Goal: Navigation & Orientation: Understand site structure

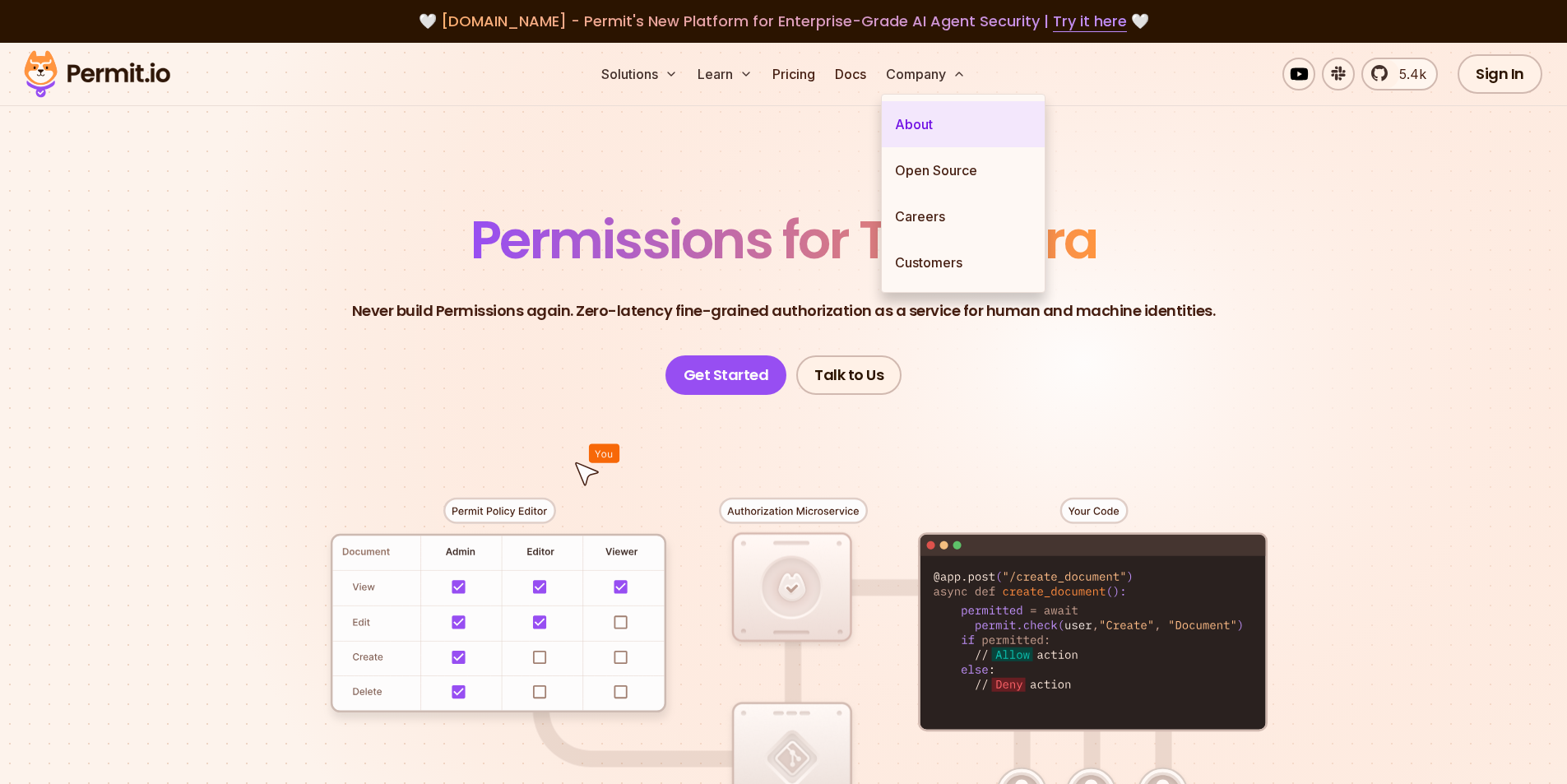
click at [919, 128] on link "About" at bounding box center [963, 124] width 163 height 46
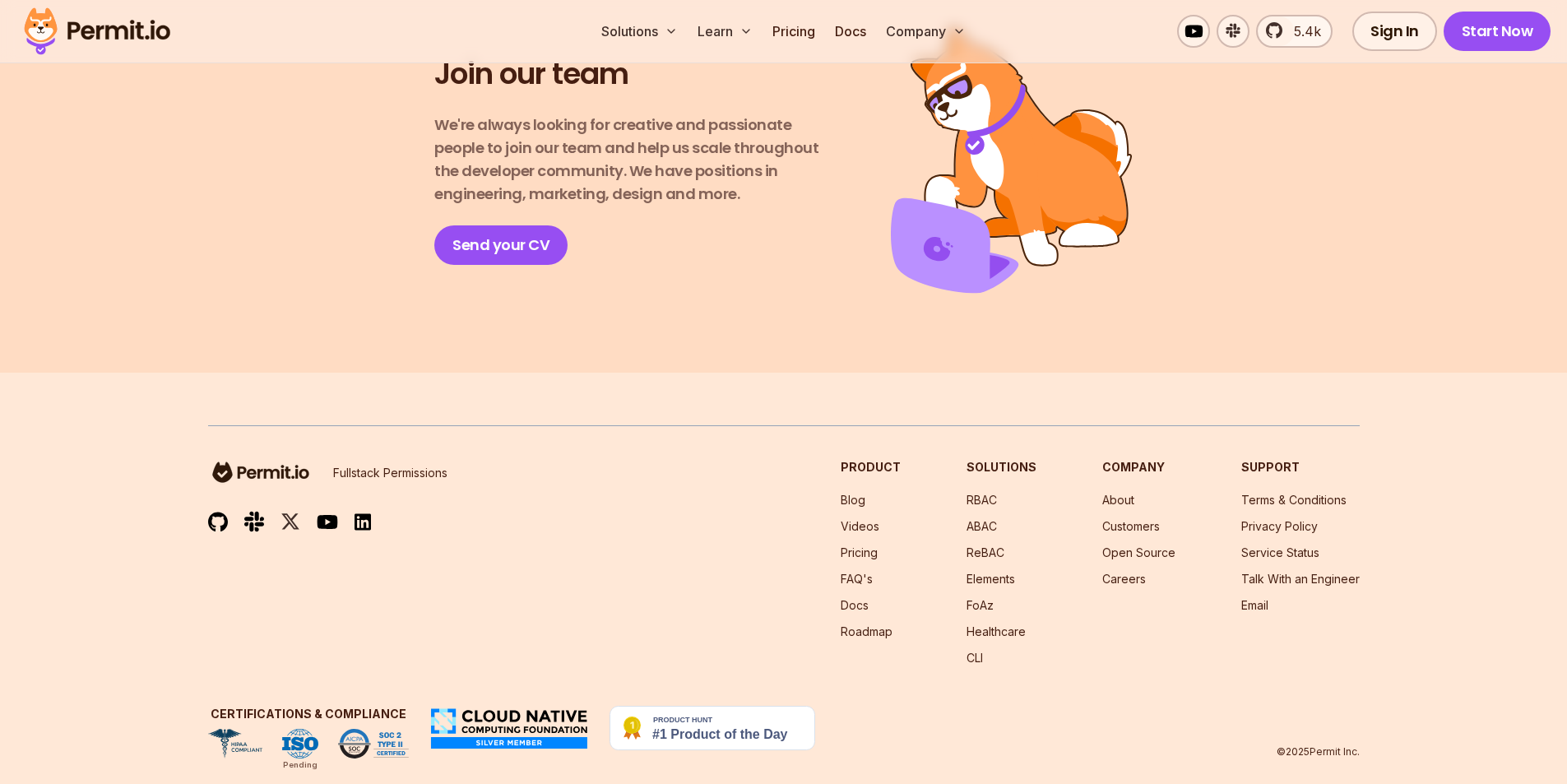
scroll to position [2902, 0]
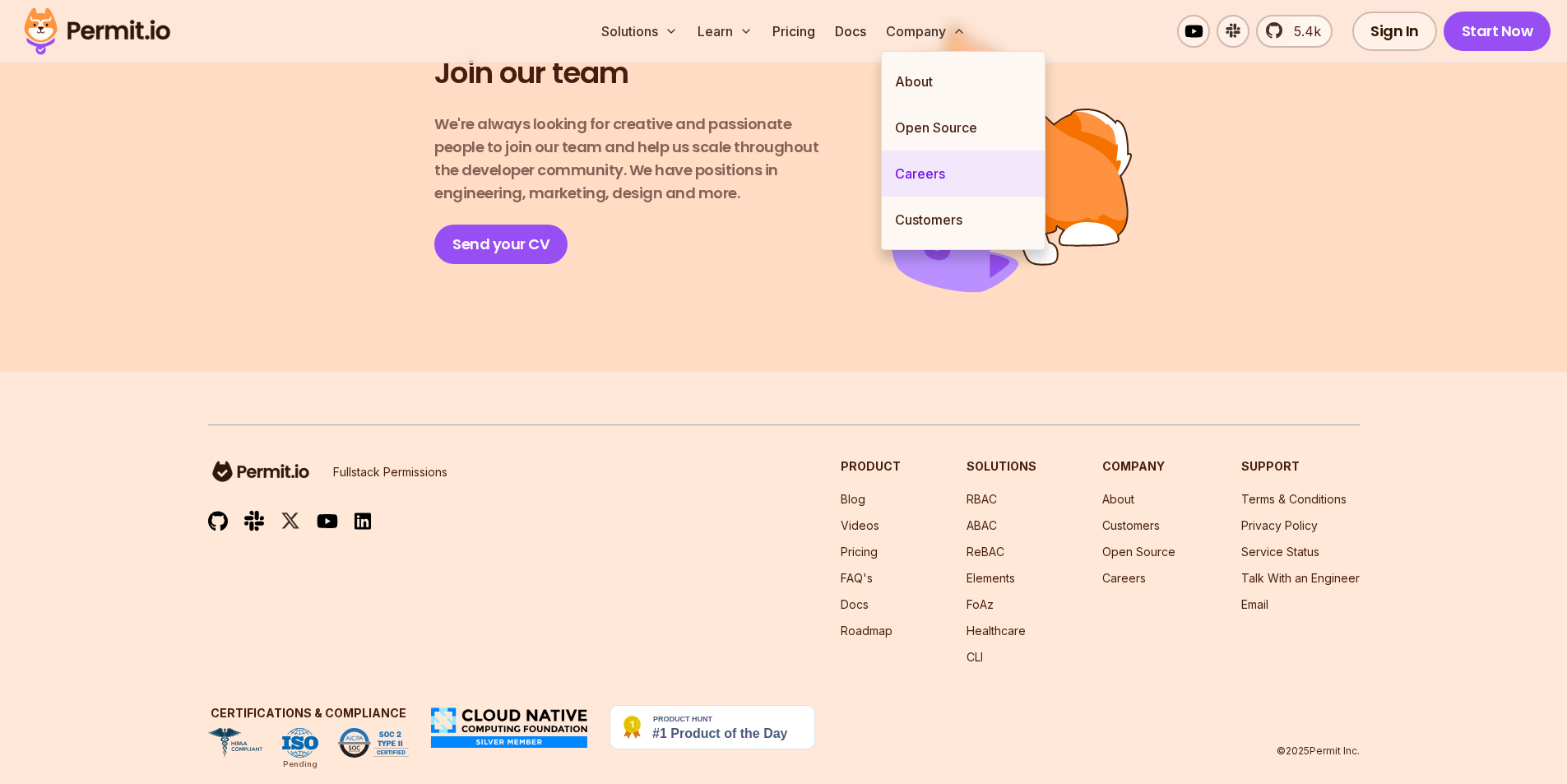
click at [929, 177] on link "Careers" at bounding box center [963, 173] width 163 height 46
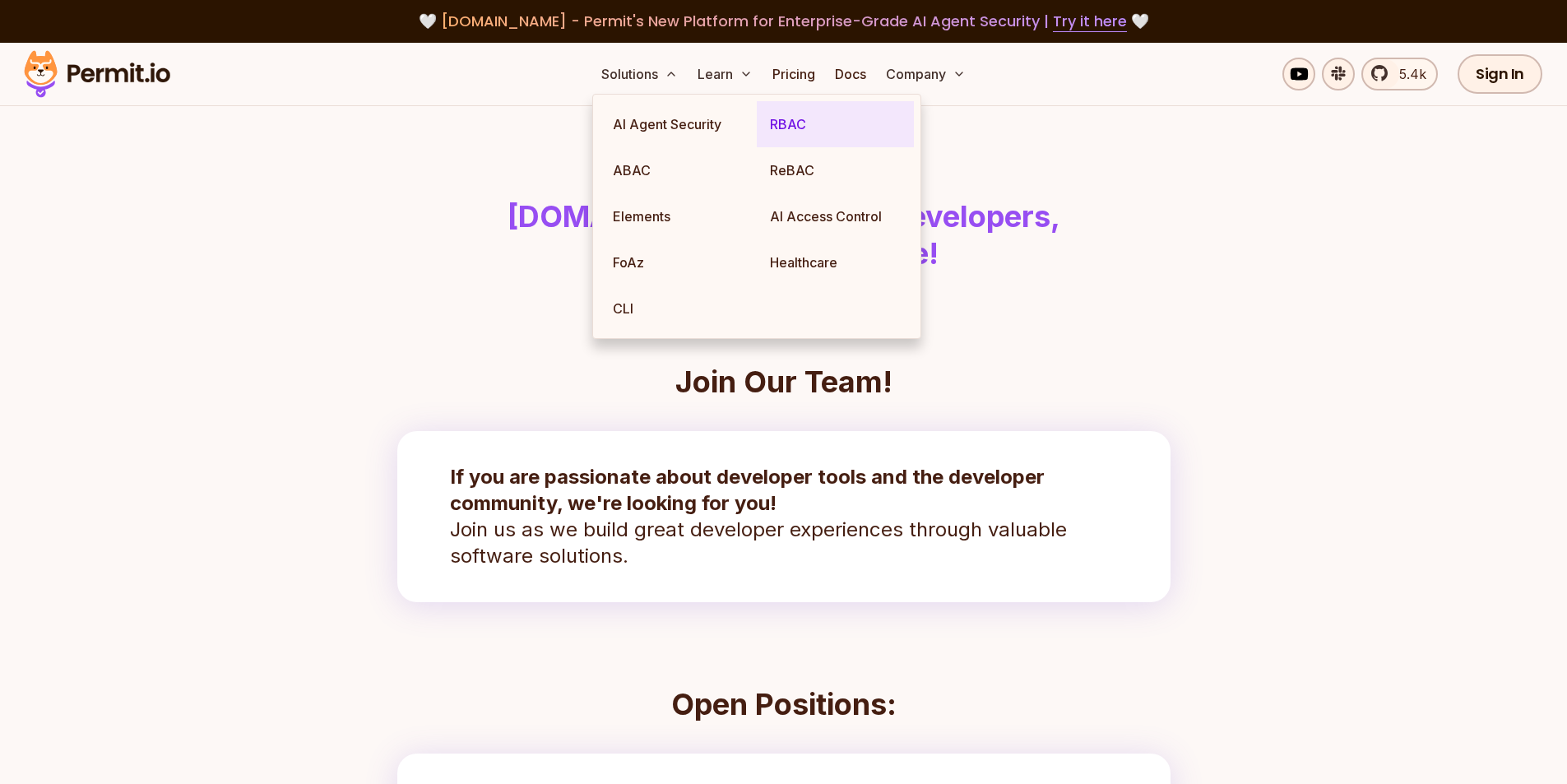
click at [784, 120] on link "RBAC" at bounding box center [835, 124] width 157 height 46
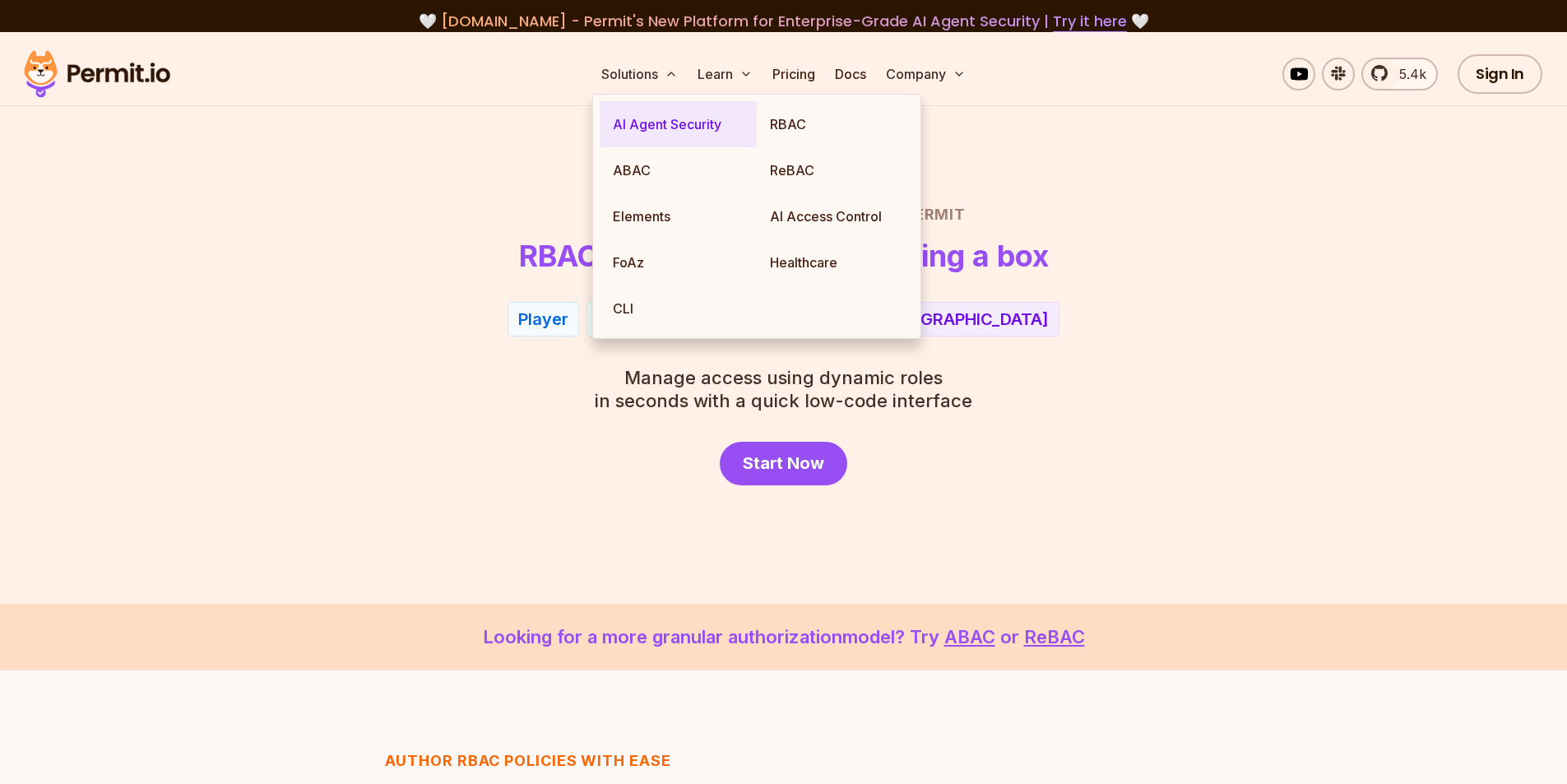
click at [685, 125] on link "AI Agent Security" at bounding box center [678, 124] width 157 height 46
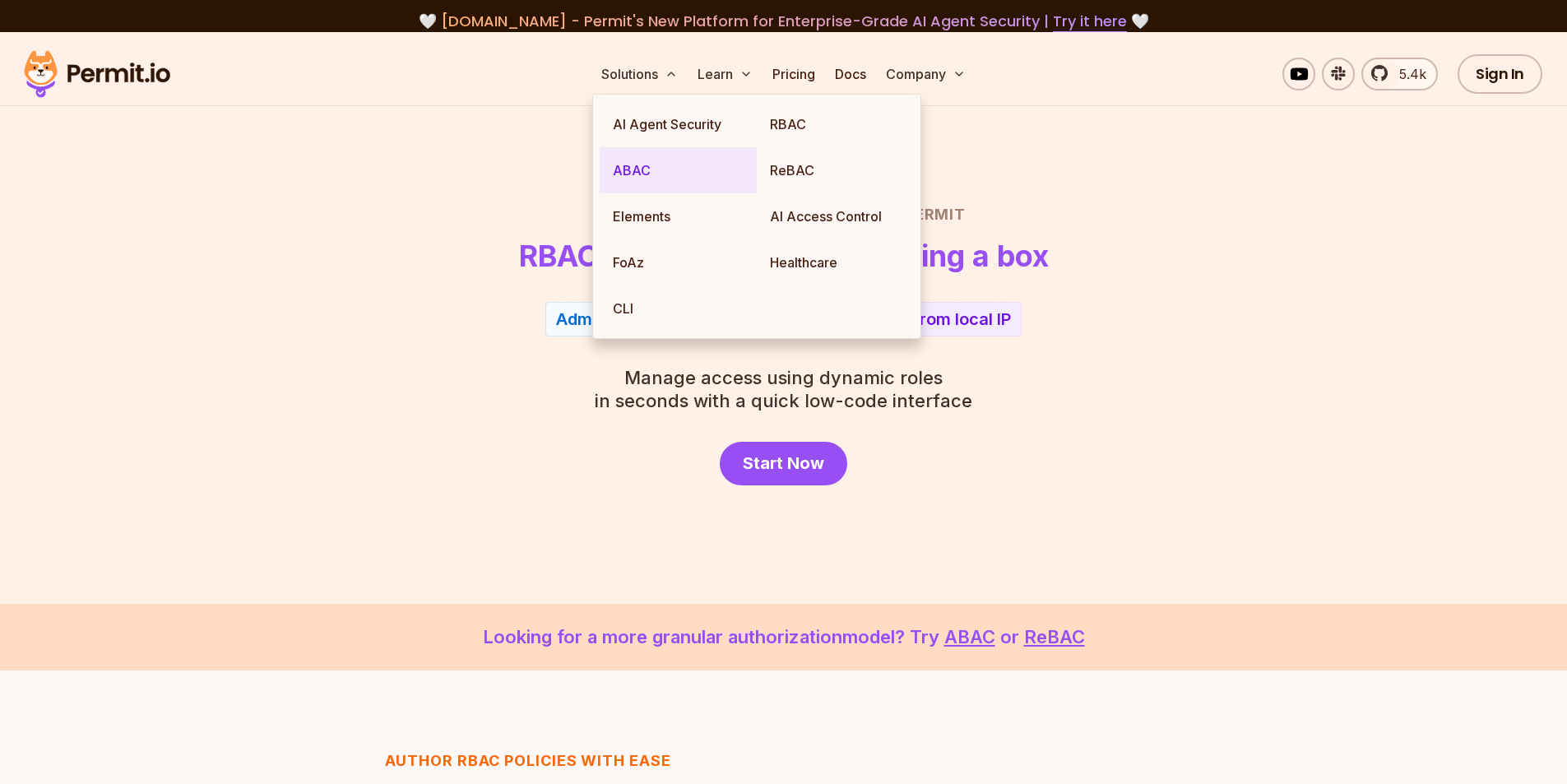
click at [641, 172] on link "ABAC" at bounding box center [678, 170] width 157 height 46
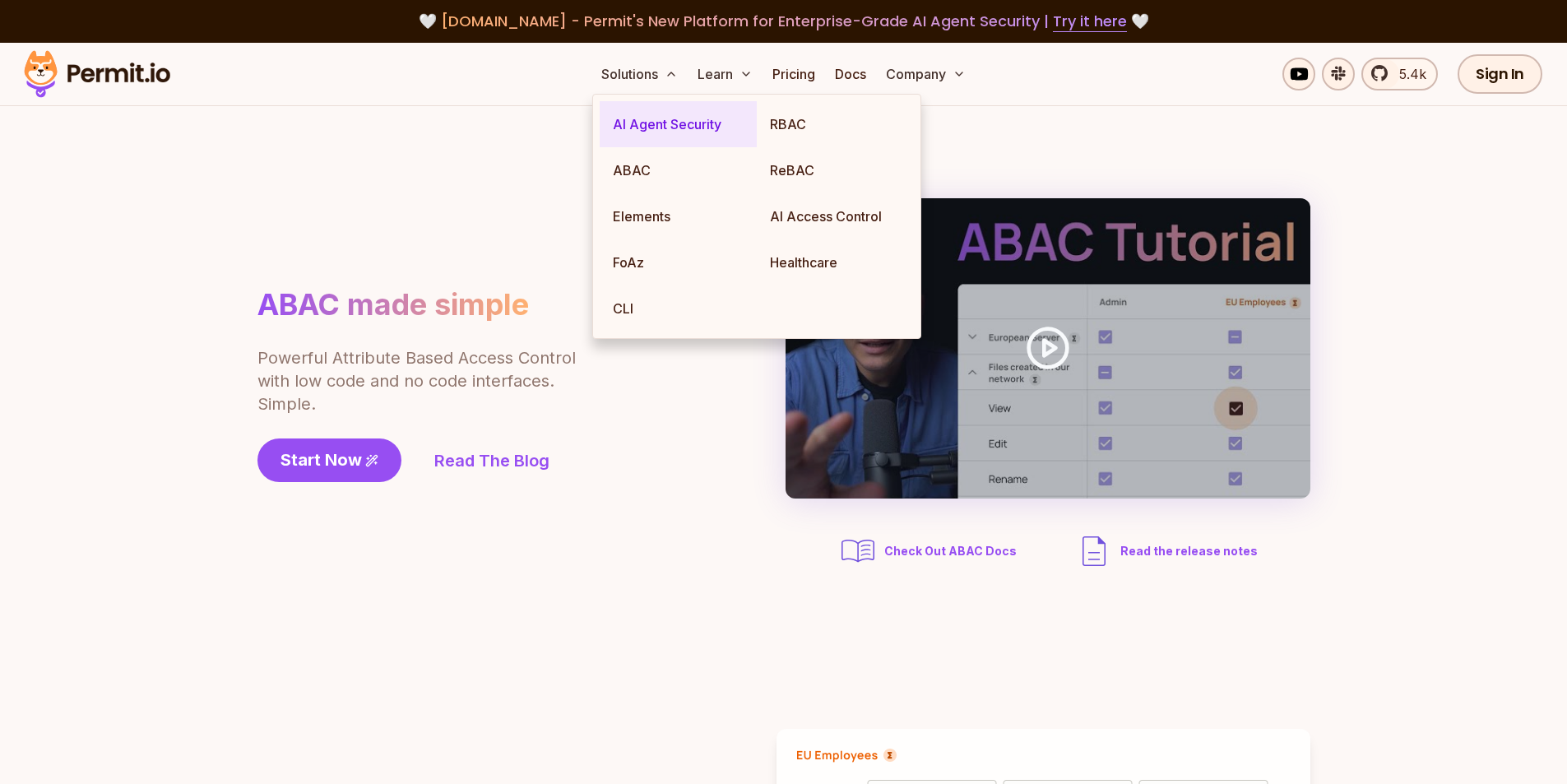
click at [660, 127] on link "AI Agent Security" at bounding box center [678, 124] width 157 height 46
click at [656, 220] on link "Elements" at bounding box center [678, 216] width 157 height 46
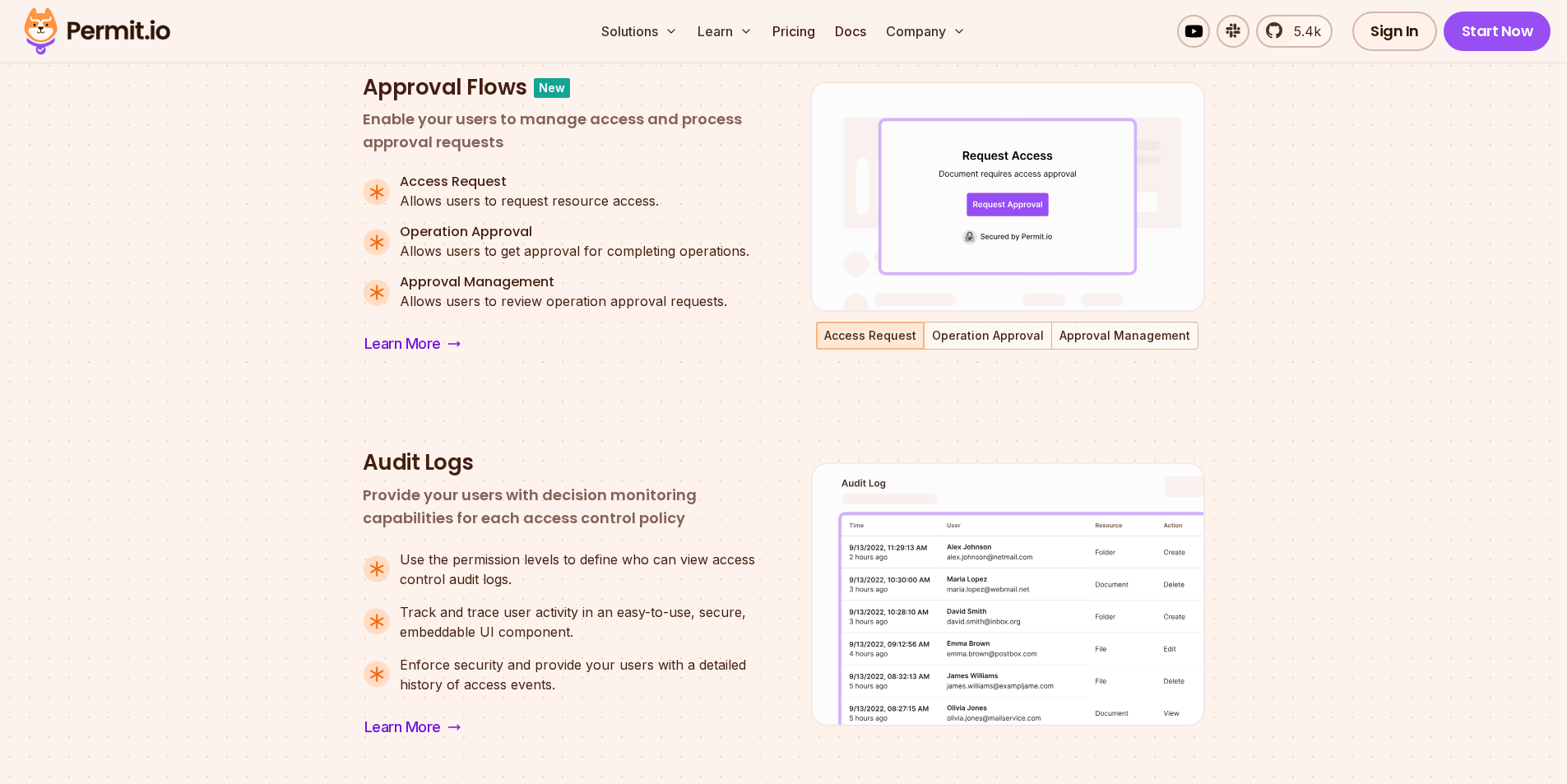
scroll to position [493, 0]
